Goal: Check status: Check status

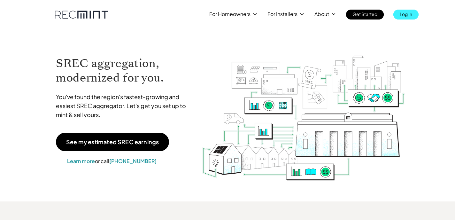
click at [399, 15] on link "Log In" at bounding box center [405, 15] width 25 height 10
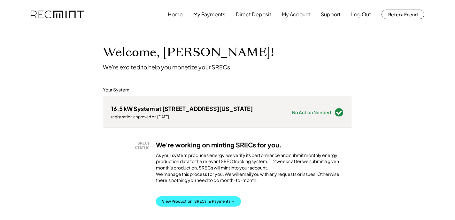
click at [189, 206] on button "View Production, SRECs, & Payments →" at bounding box center [198, 201] width 85 height 10
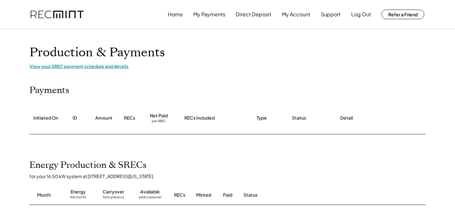
click at [60, 67] on div "View your SREC payment schedule and details" at bounding box center [227, 66] width 396 height 6
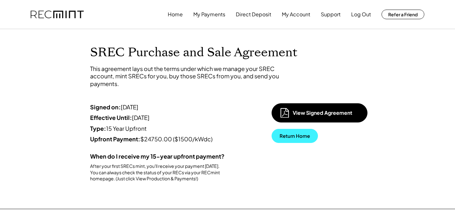
click at [286, 136] on button "Return Home" at bounding box center [295, 136] width 46 height 14
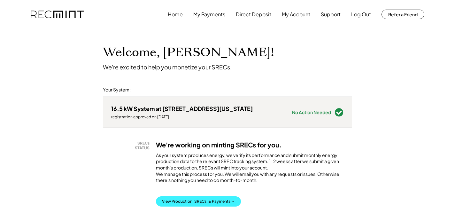
click at [206, 206] on button "View Production, SRECs, & Payments →" at bounding box center [198, 201] width 85 height 10
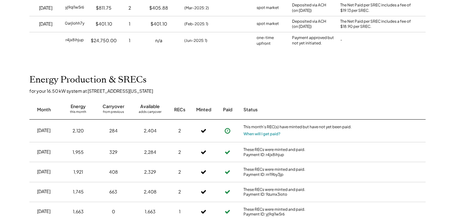
scroll to position [148, 0]
